Goal: Information Seeking & Learning: Learn about a topic

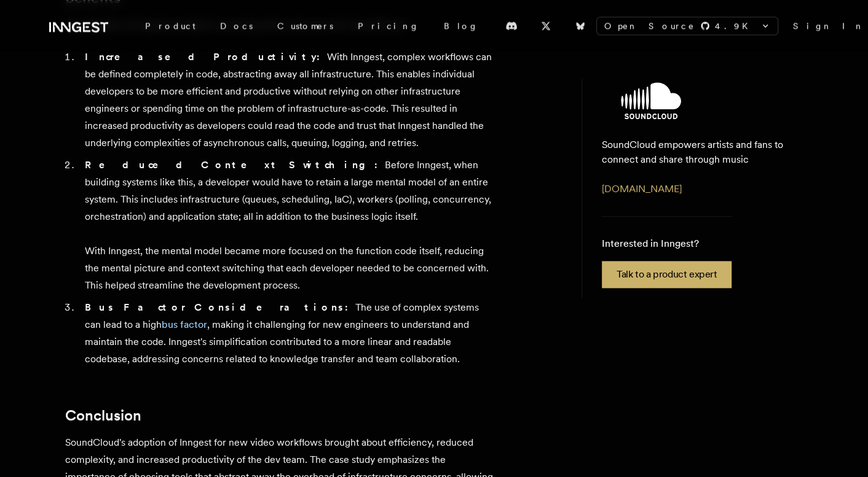
scroll to position [1156, 0]
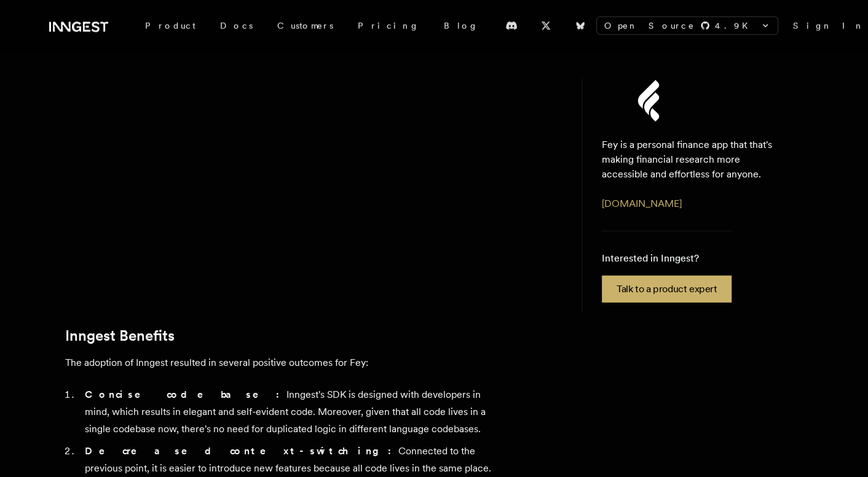
scroll to position [2681, 0]
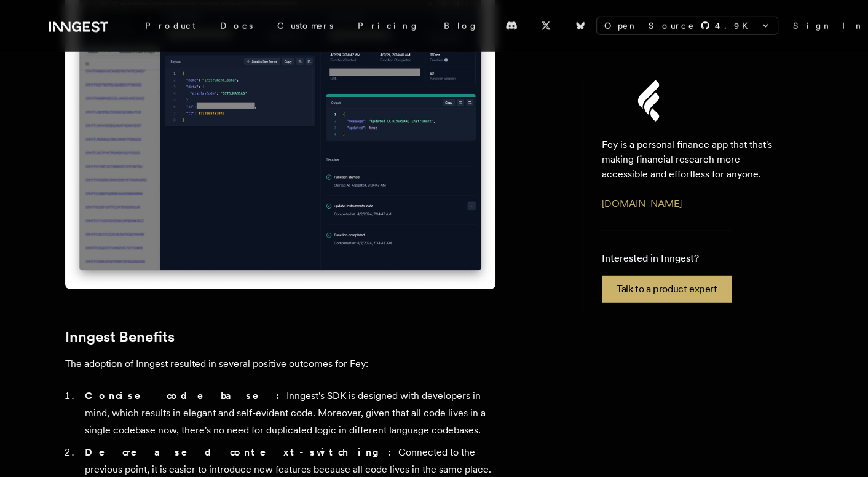
click at [654, 199] on link "www.feyapp.com" at bounding box center [642, 204] width 80 height 12
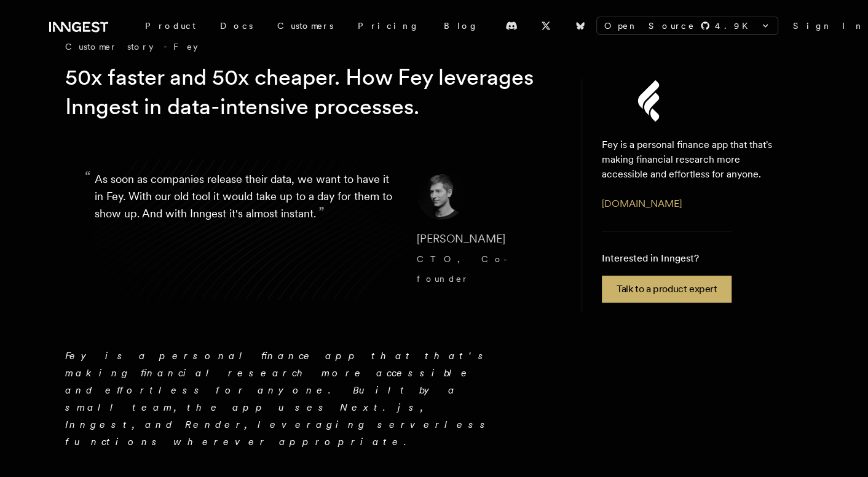
scroll to position [0, 0]
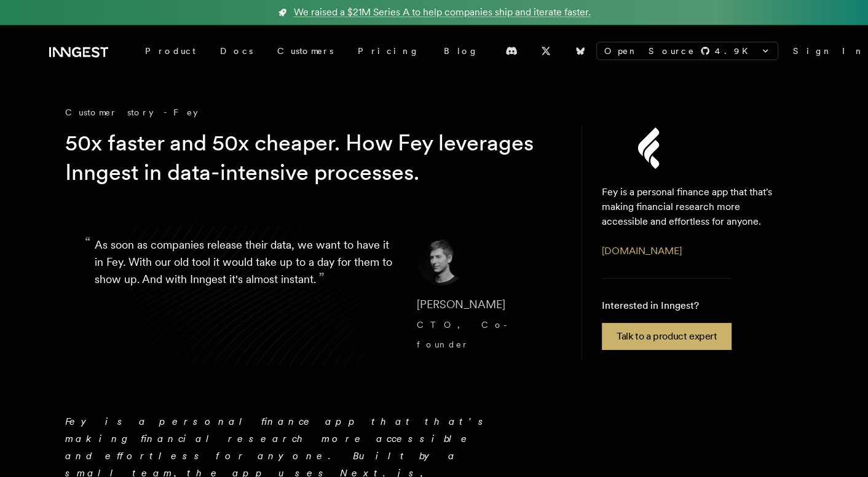
click at [211, 44] on link "Docs" at bounding box center [236, 51] width 57 height 22
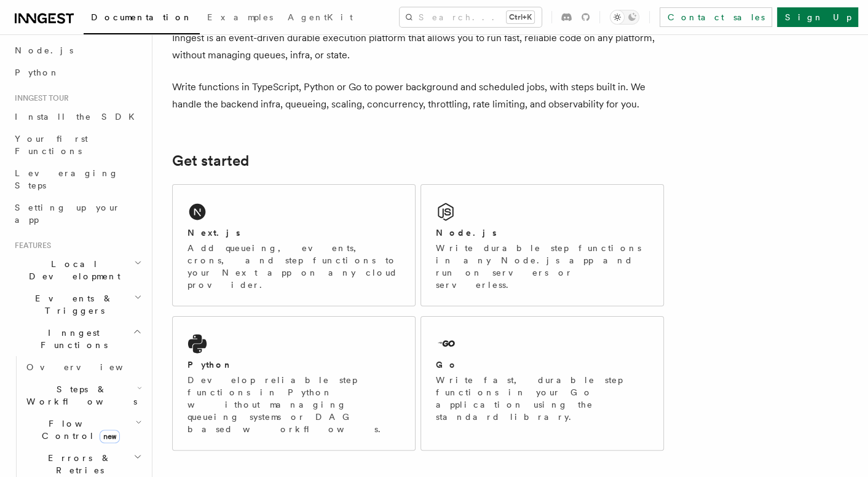
scroll to position [72, 0]
click at [267, 374] on p "Develop reliable step functions in Python without managing queueing systems or …" at bounding box center [293, 404] width 213 height 61
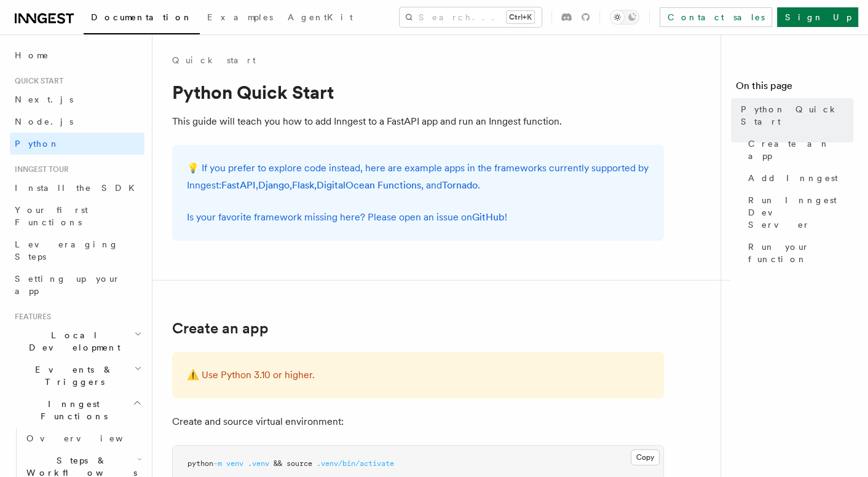
click at [238, 189] on link "FastAPI" at bounding box center [238, 185] width 34 height 12
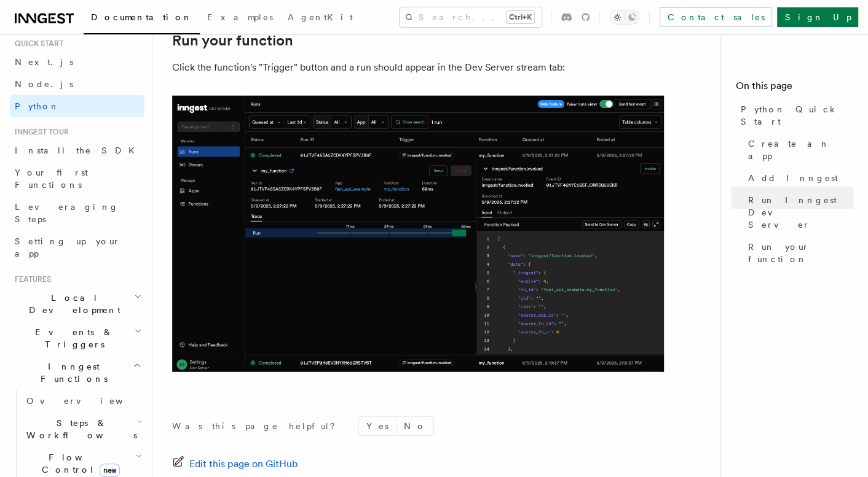
scroll to position [36, 0]
click at [133, 323] on h2 "Events & Triggers" at bounding box center [77, 340] width 135 height 34
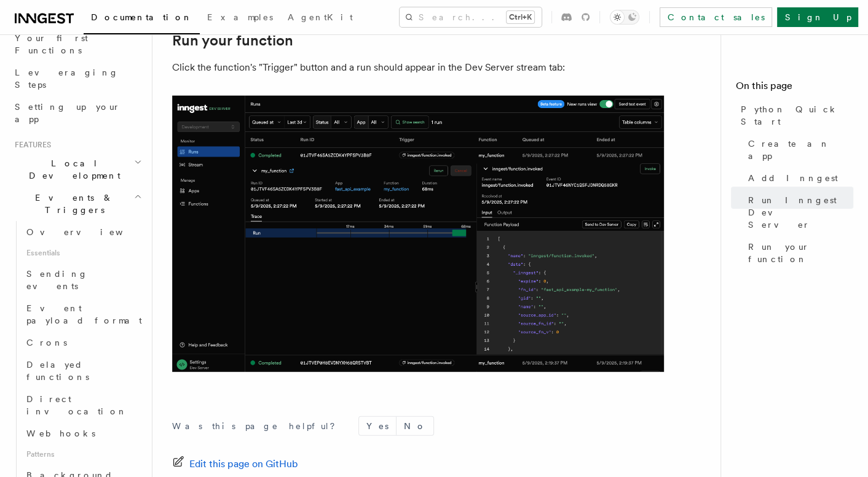
scroll to position [173, 0]
click at [22, 331] on span at bounding box center [22, 342] width 1 height 22
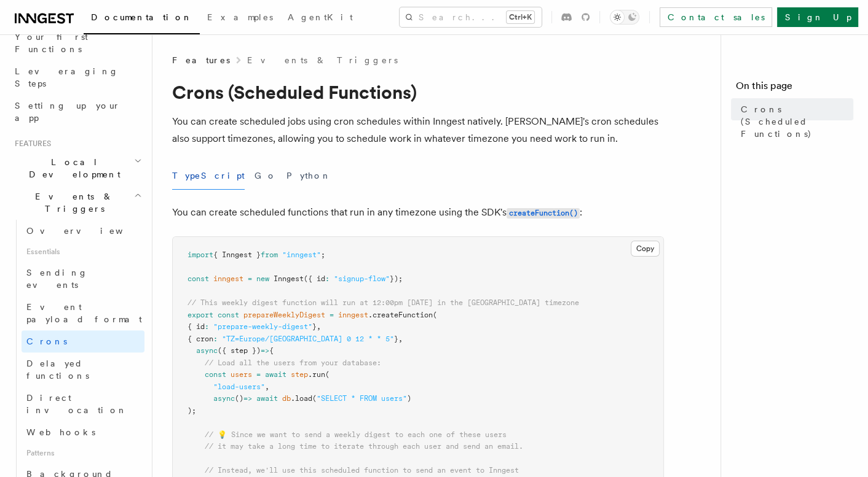
click at [286, 178] on button "Python" at bounding box center [308, 176] width 45 height 28
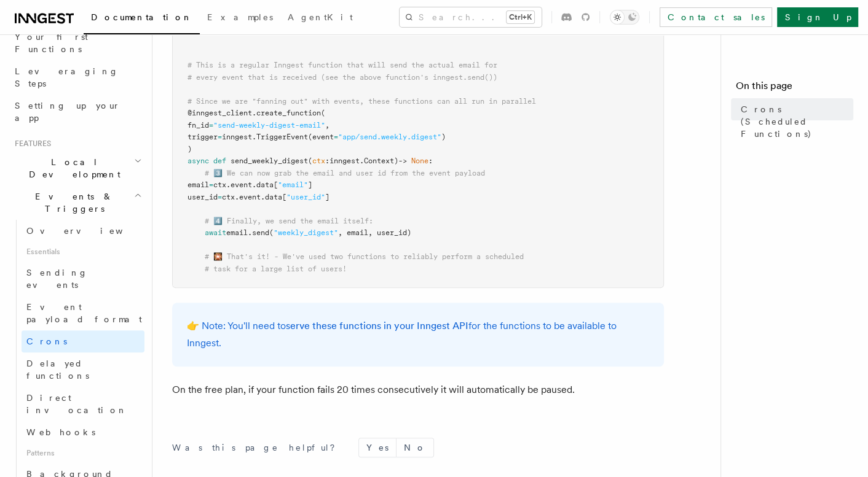
scroll to position [717, 0]
click at [359, 449] on button "Yes" at bounding box center [377, 448] width 37 height 18
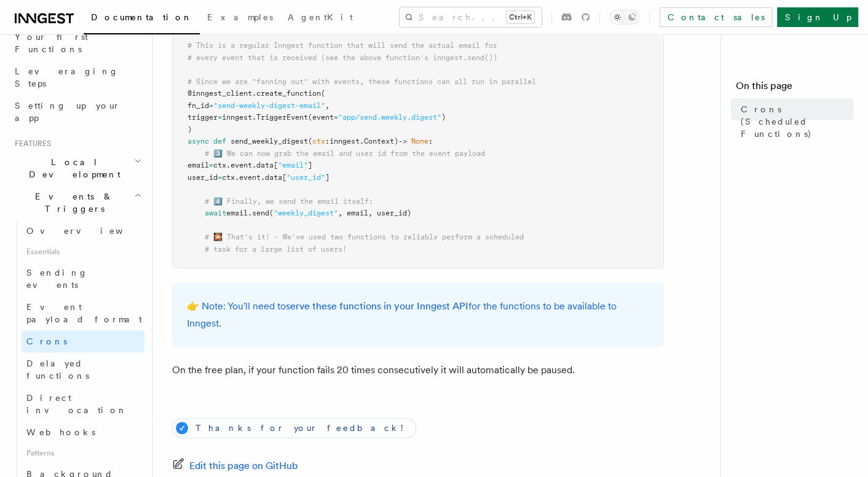
scroll to position [740, 0]
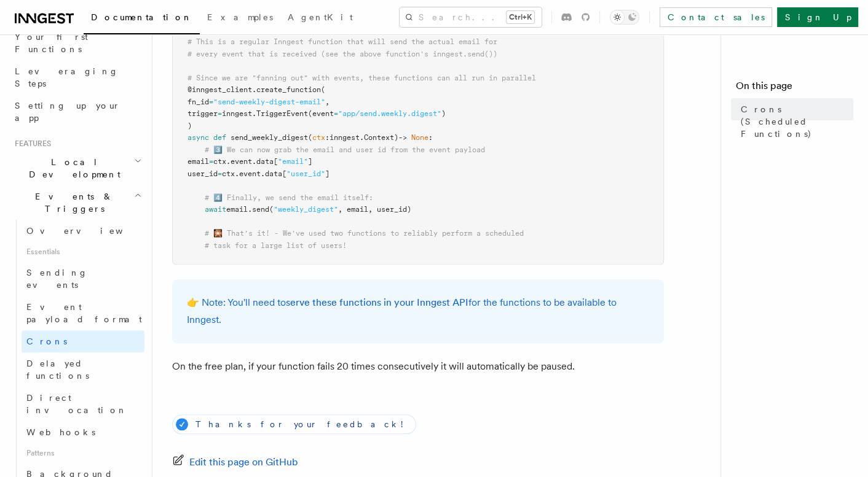
click at [68, 469] on span "Background jobs" at bounding box center [69, 480] width 87 height 22
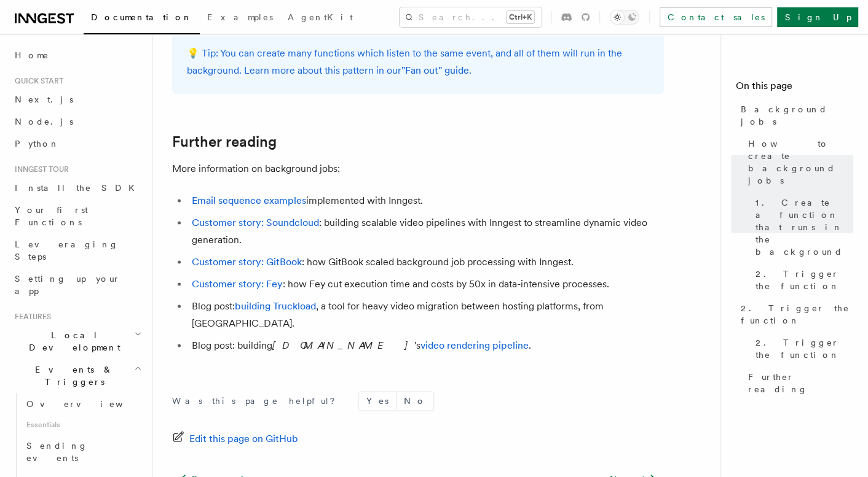
click at [80, 240] on span "Leveraging Steps" at bounding box center [67, 251] width 104 height 22
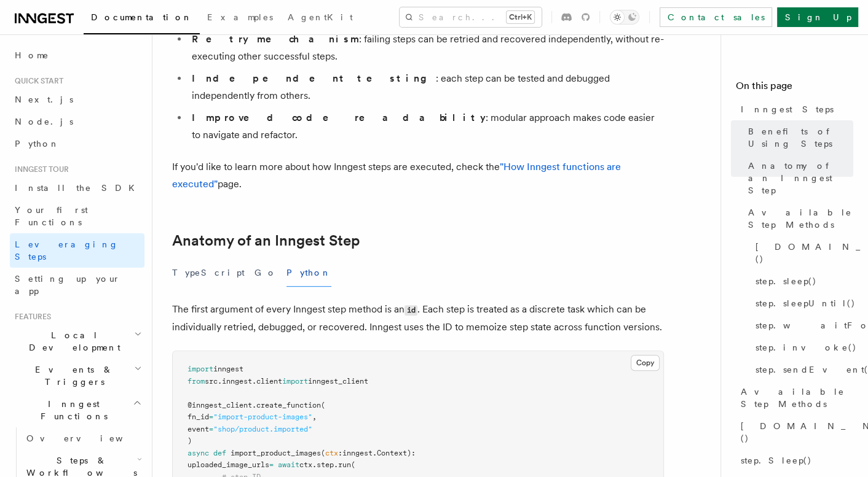
scroll to position [351, 0]
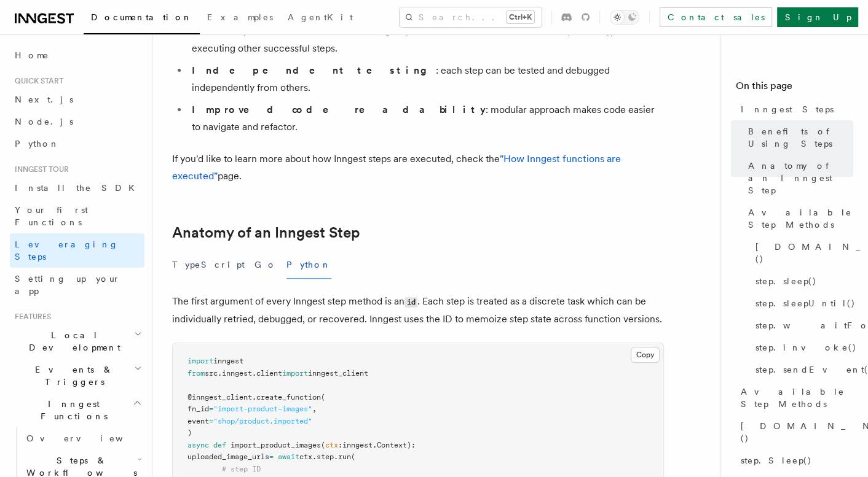
click at [192, 251] on button "TypeScript" at bounding box center [208, 265] width 73 height 28
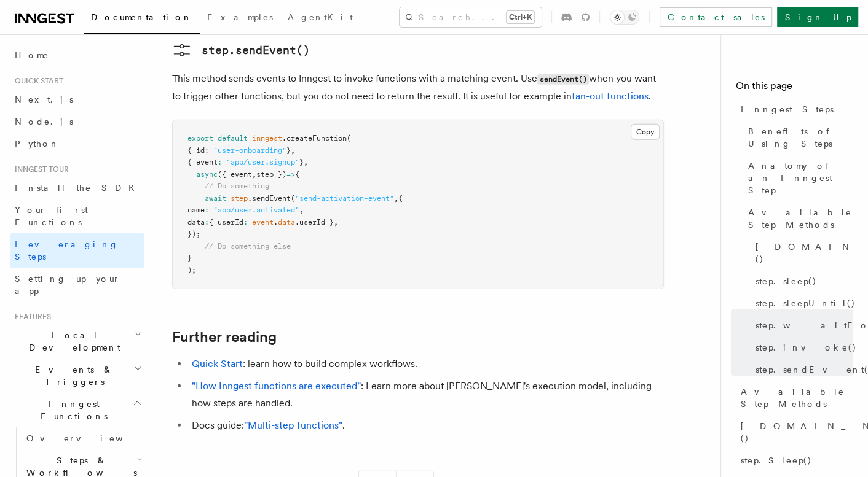
scroll to position [2653, 0]
click at [337, 380] on link ""How Inngest functions are executed"" at bounding box center [276, 386] width 169 height 12
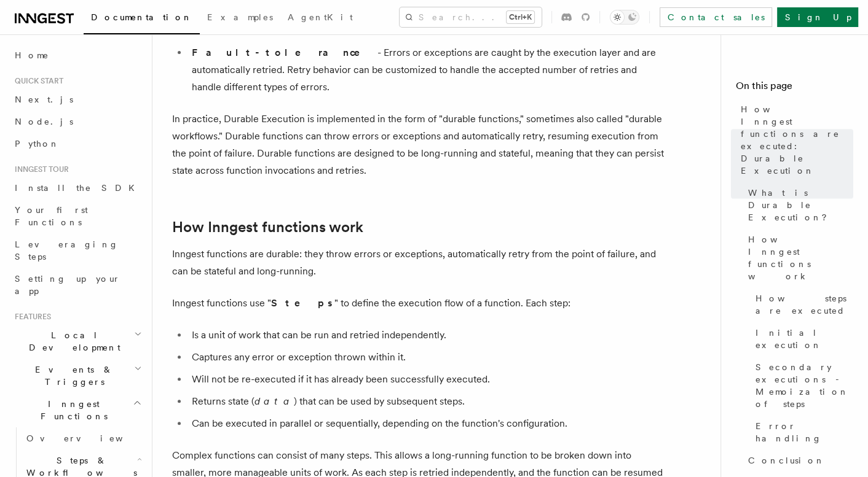
scroll to position [429, 0]
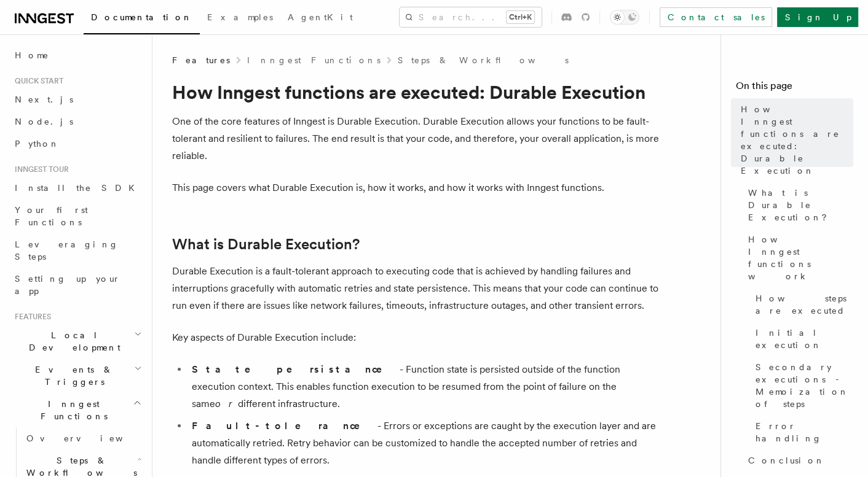
click at [39, 95] on span "Next.js" at bounding box center [44, 100] width 58 height 10
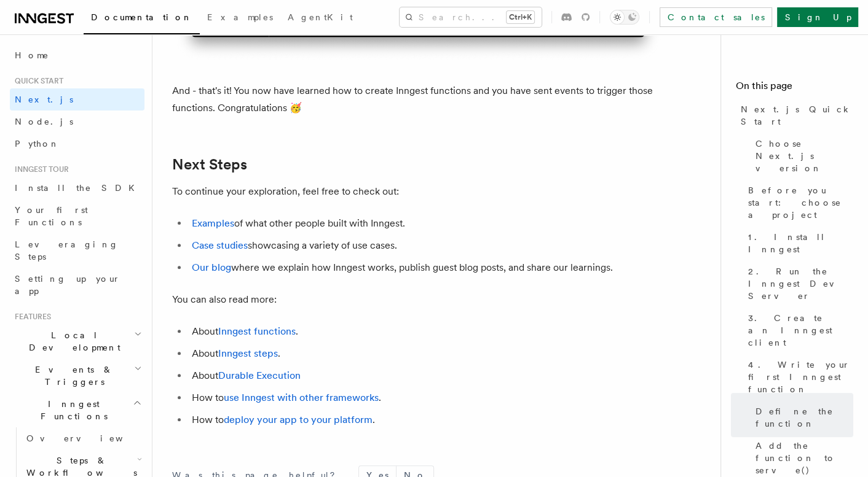
scroll to position [7590, 0]
click at [218, 229] on link "Examples" at bounding box center [213, 223] width 42 height 12
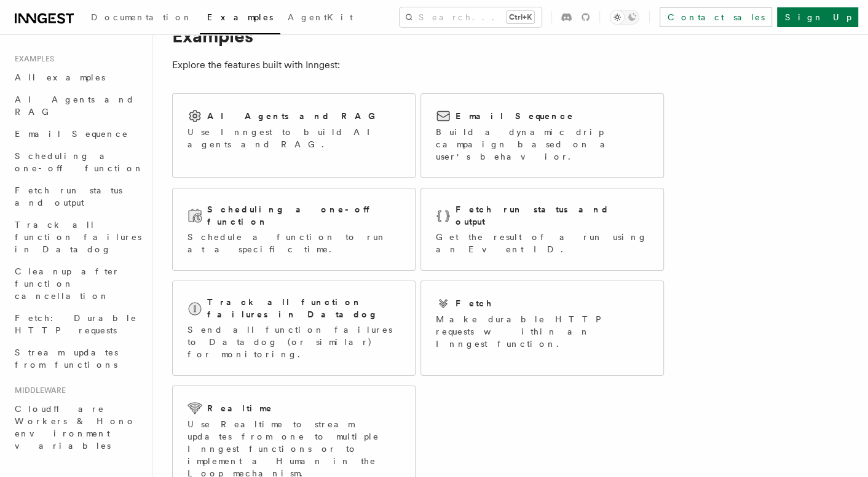
scroll to position [43, 0]
click at [103, 151] on span "Scheduling a one-off function" at bounding box center [79, 162] width 129 height 22
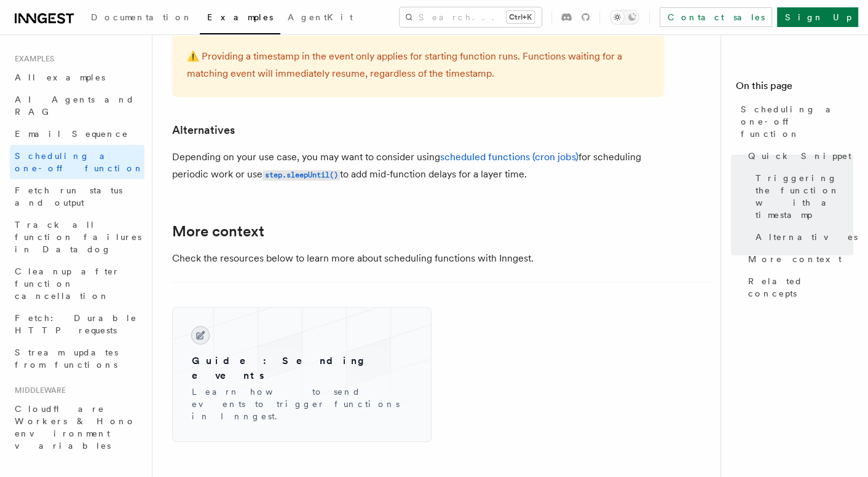
scroll to position [772, 0]
click at [77, 101] on span "AI Agents and RAG" at bounding box center [75, 106] width 120 height 22
